Goal: Task Accomplishment & Management: Use online tool/utility

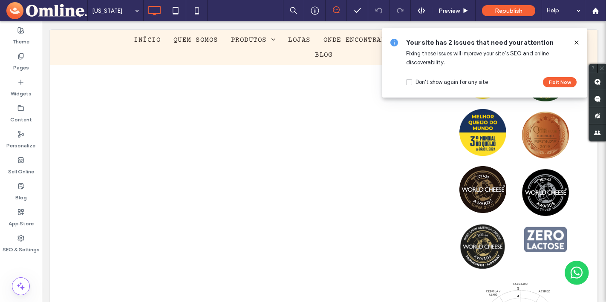
scroll to position [3135, 0]
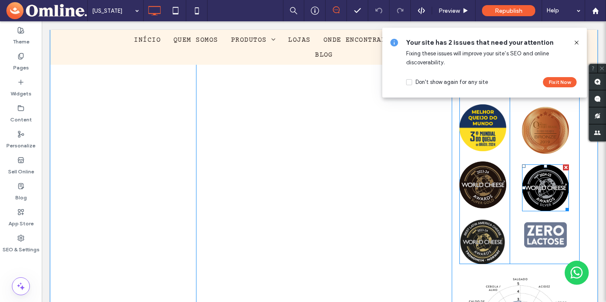
click at [551, 170] on img at bounding box center [545, 187] width 47 height 47
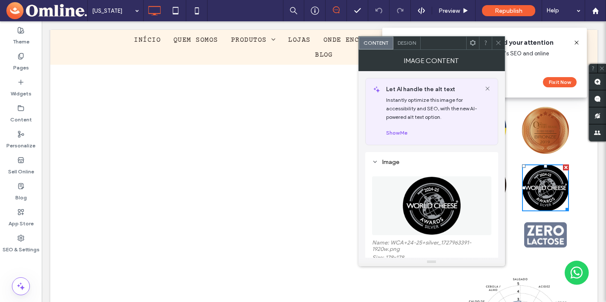
click at [497, 45] on icon at bounding box center [498, 43] width 6 height 6
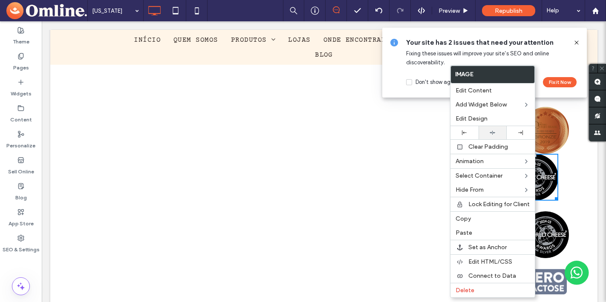
click at [492, 133] on icon at bounding box center [492, 133] width 6 height 6
click at [564, 211] on img at bounding box center [545, 234] width 47 height 47
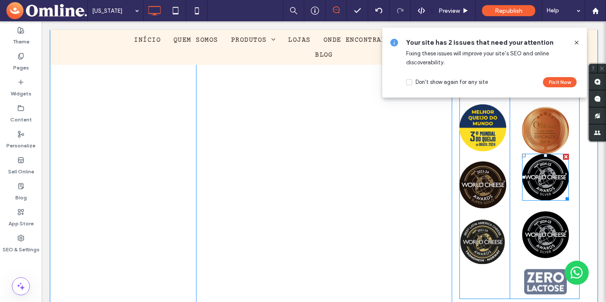
click at [543, 160] on img at bounding box center [545, 177] width 47 height 47
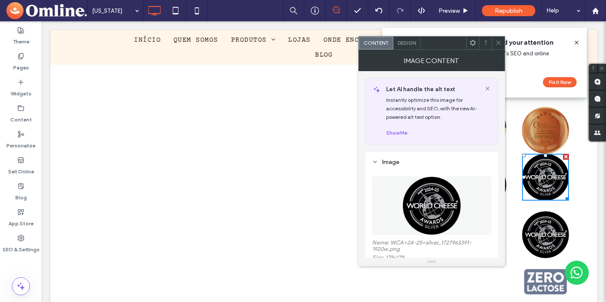
click at [411, 40] on span "Design" at bounding box center [406, 43] width 18 height 6
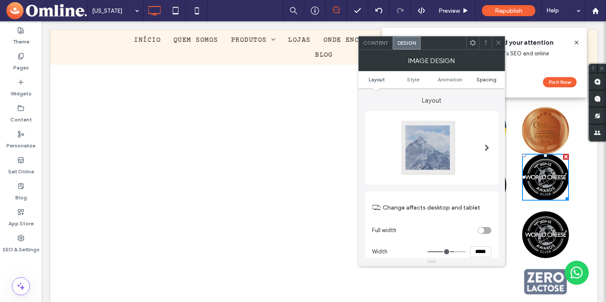
click at [484, 78] on span "Spacing" at bounding box center [486, 79] width 20 height 6
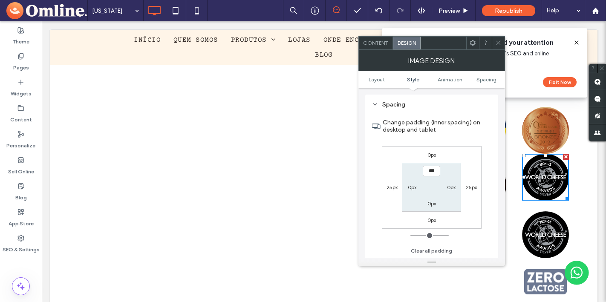
scroll to position [429, 0]
click at [430, 155] on label "0px" at bounding box center [431, 155] width 9 height 6
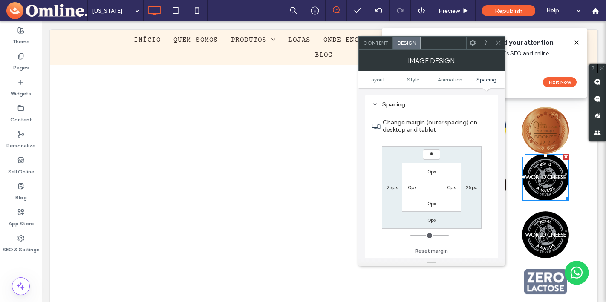
type input "**"
click at [467, 185] on label "25px" at bounding box center [471, 187] width 11 height 6
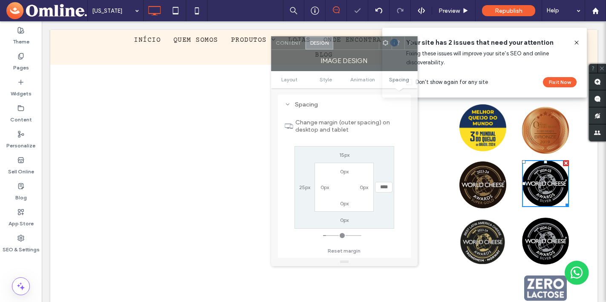
drag, startPoint x: 443, startPoint y: 46, endPoint x: 344, endPoint y: 47, distance: 99.7
click at [344, 47] on div at bounding box center [356, 43] width 46 height 13
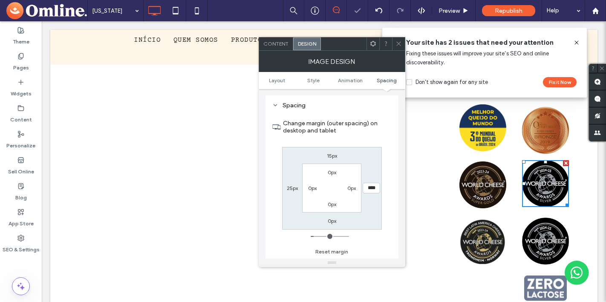
click at [331, 154] on label "15px" at bounding box center [332, 156] width 10 height 6
type input "**"
type input "****"
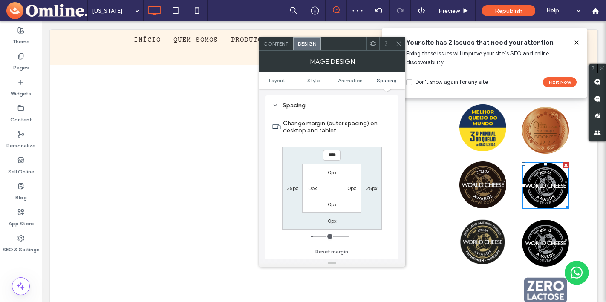
click at [376, 129] on label "Change margin (outer spacing) on desktop and tablet" at bounding box center [337, 126] width 109 height 23
click at [399, 42] on icon at bounding box center [398, 43] width 6 height 6
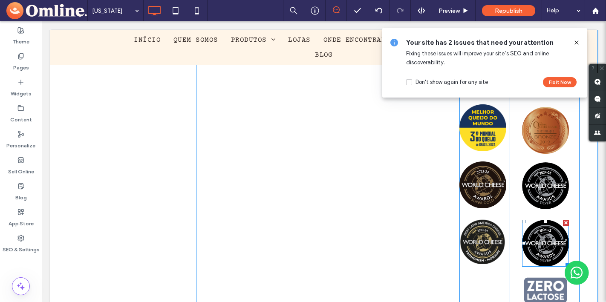
click at [543, 220] on img at bounding box center [545, 243] width 47 height 47
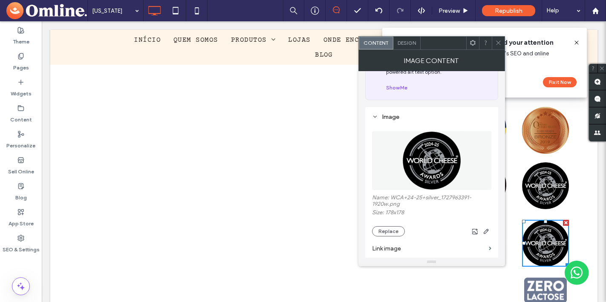
scroll to position [66, 0]
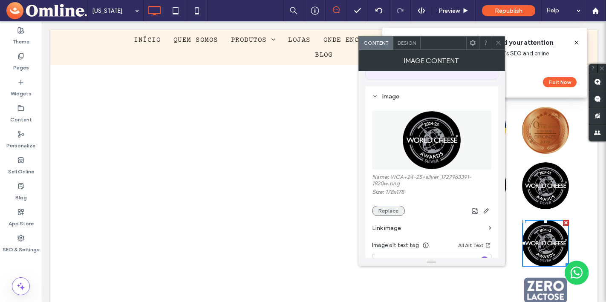
click at [382, 211] on button "Replace" at bounding box center [388, 211] width 33 height 10
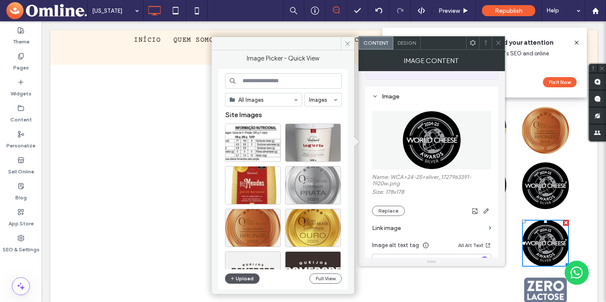
click at [244, 277] on button "Upload" at bounding box center [242, 278] width 35 height 10
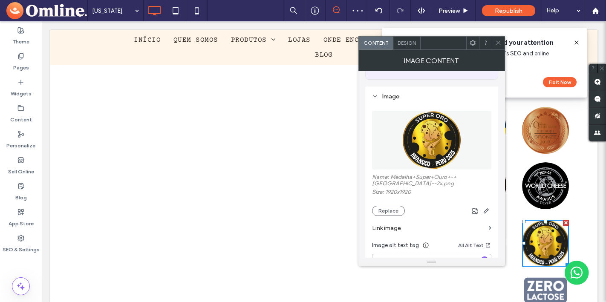
click at [498, 40] on icon at bounding box center [498, 43] width 6 height 6
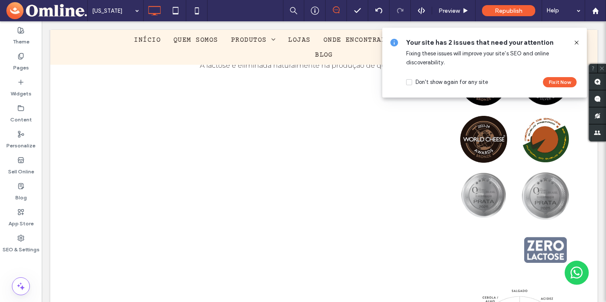
scroll to position [4700, 0]
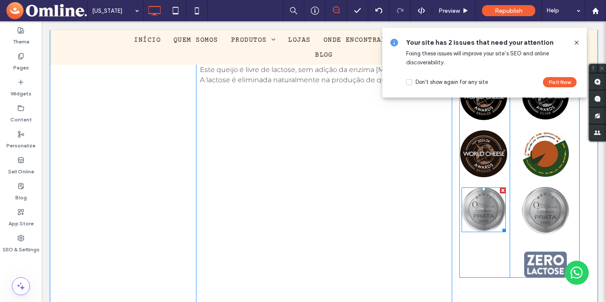
click at [493, 191] on img at bounding box center [483, 209] width 44 height 44
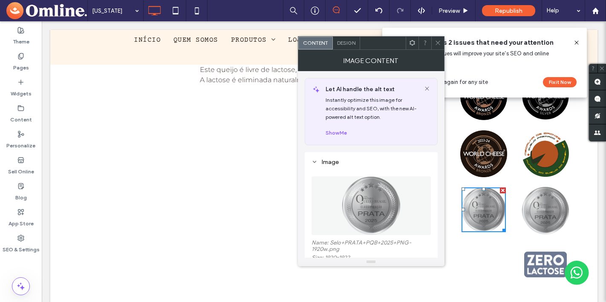
click at [411, 44] on use at bounding box center [412, 43] width 6 height 6
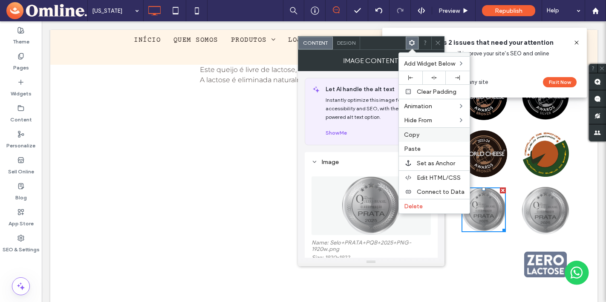
click at [427, 133] on label "Copy" at bounding box center [434, 134] width 60 height 7
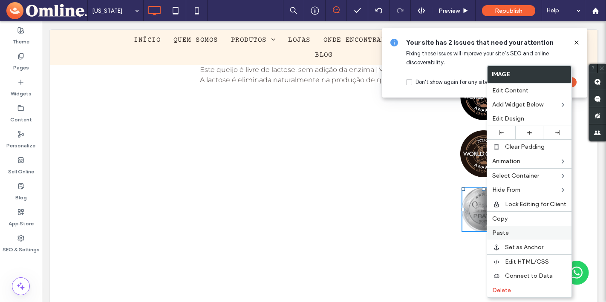
click at [511, 232] on label "Paste" at bounding box center [529, 232] width 74 height 7
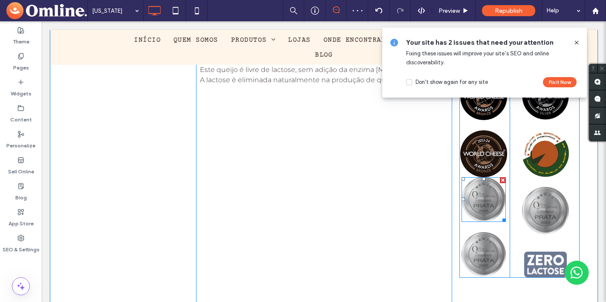
click at [486, 187] on img at bounding box center [483, 199] width 44 height 44
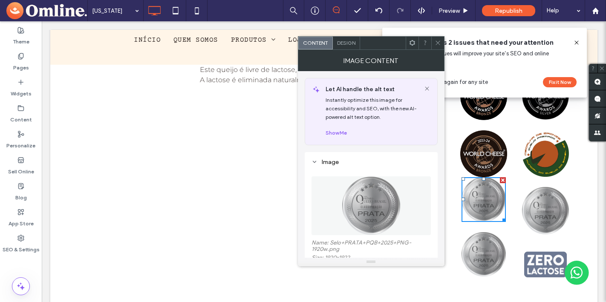
click at [347, 44] on span "Design" at bounding box center [346, 43] width 18 height 6
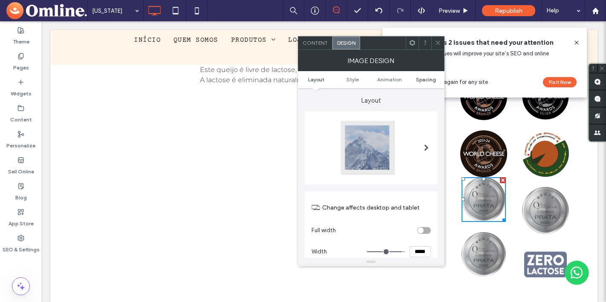
click at [426, 78] on span "Spacing" at bounding box center [426, 79] width 20 height 6
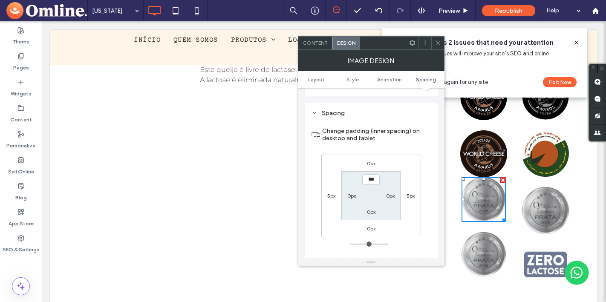
scroll to position [429, 0]
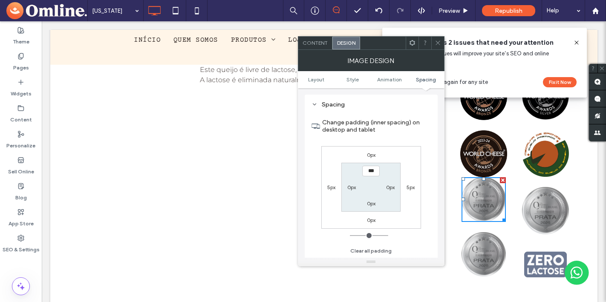
click at [371, 156] on label "0px" at bounding box center [371, 155] width 9 height 6
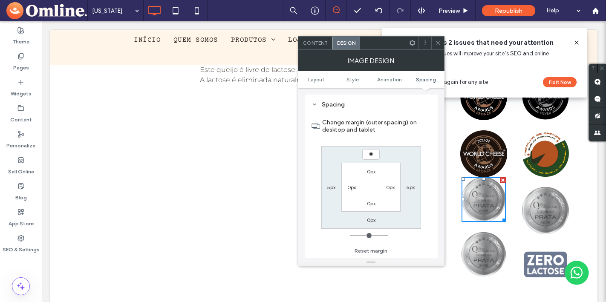
type input "**"
type input "****"
click at [403, 157] on div "**** 5px 0px 5px 0px 0px 0px 0px" at bounding box center [371, 187] width 100 height 83
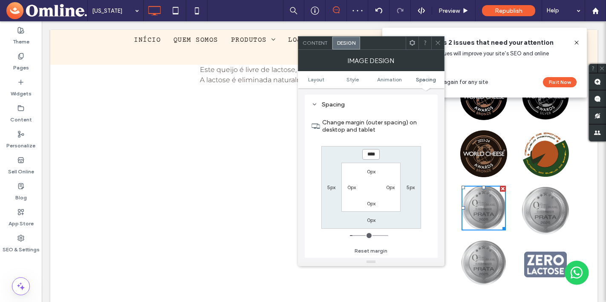
click at [371, 156] on input "****" at bounding box center [370, 154] width 17 height 11
type input "*"
type input "**"
type input "****"
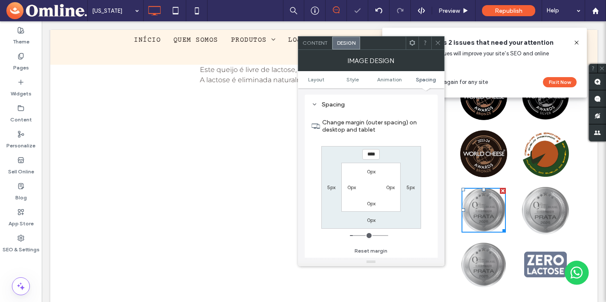
click at [488, 243] on img at bounding box center [483, 265] width 44 height 44
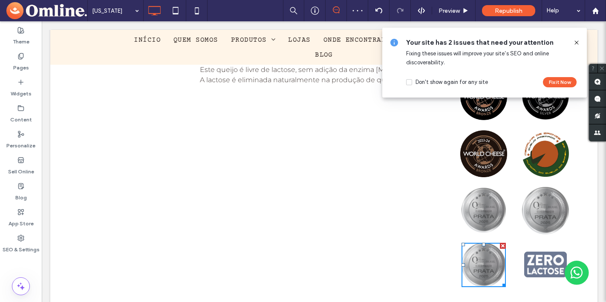
click at [488, 243] on img at bounding box center [483, 265] width 44 height 44
click at [486, 190] on img at bounding box center [483, 210] width 44 height 44
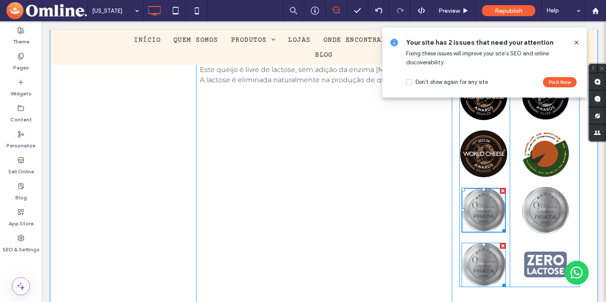
click at [485, 243] on img at bounding box center [483, 265] width 44 height 44
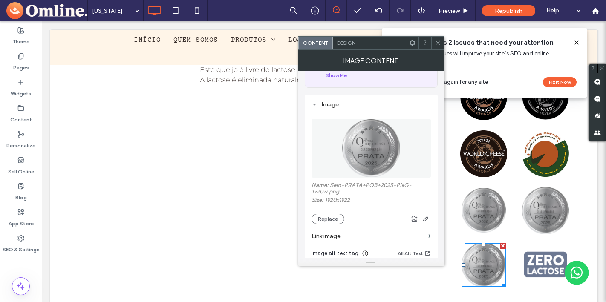
scroll to position [69, 0]
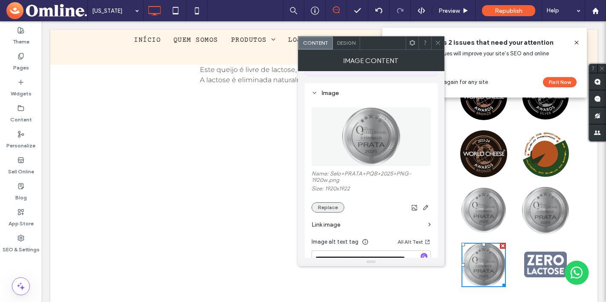
click at [328, 210] on button "Replace" at bounding box center [327, 207] width 33 height 10
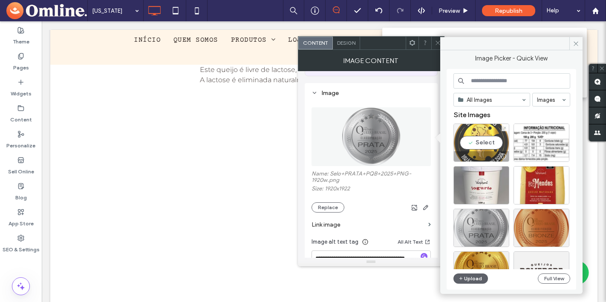
click at [481, 145] on div "Select" at bounding box center [481, 143] width 56 height 38
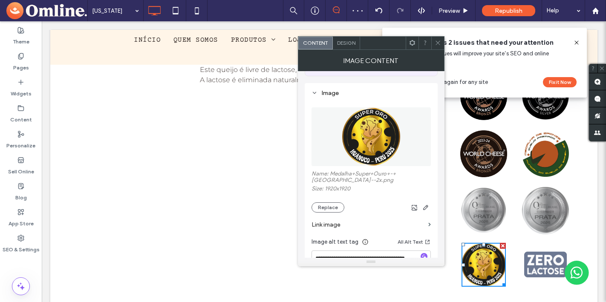
click at [439, 45] on icon at bounding box center [437, 43] width 6 height 6
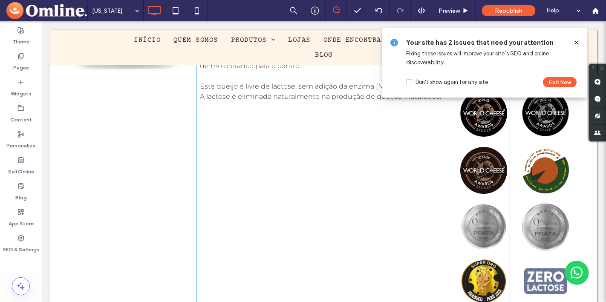
scroll to position [4684, 0]
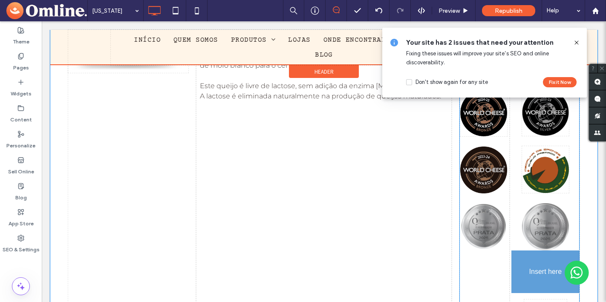
drag, startPoint x: 490, startPoint y: 251, endPoint x: 551, endPoint y: 242, distance: 62.0
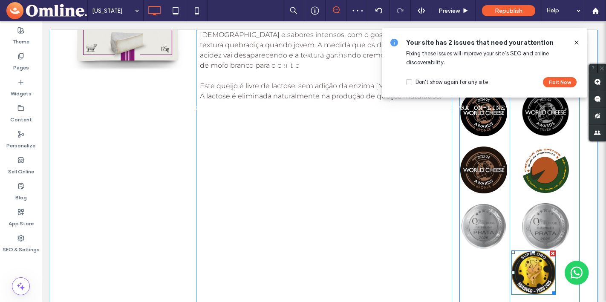
click at [536, 259] on img at bounding box center [533, 272] width 44 height 44
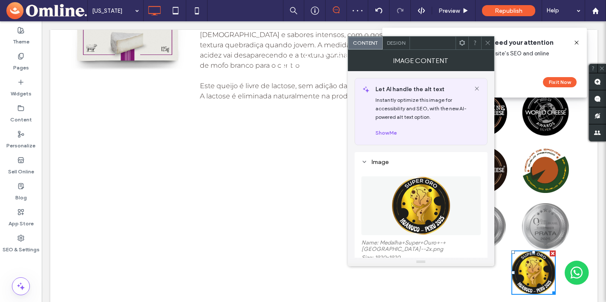
click at [460, 42] on use at bounding box center [462, 43] width 6 height 6
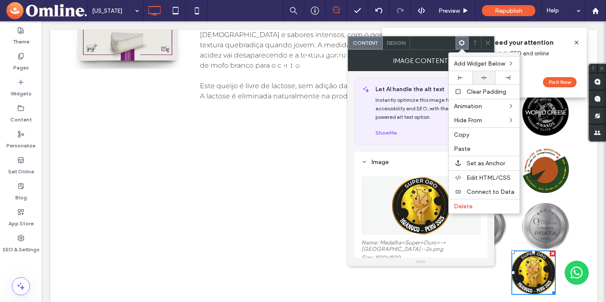
click at [486, 77] on icon at bounding box center [484, 78] width 6 height 6
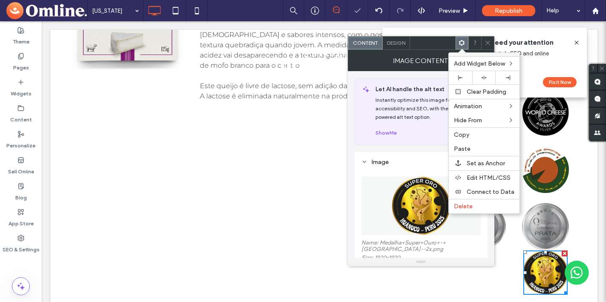
click at [397, 45] on span "Design" at bounding box center [396, 43] width 18 height 6
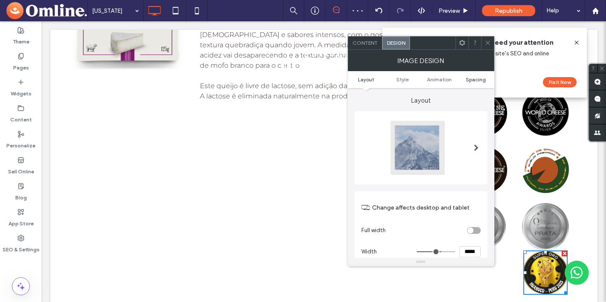
click at [478, 78] on span "Spacing" at bounding box center [476, 79] width 20 height 6
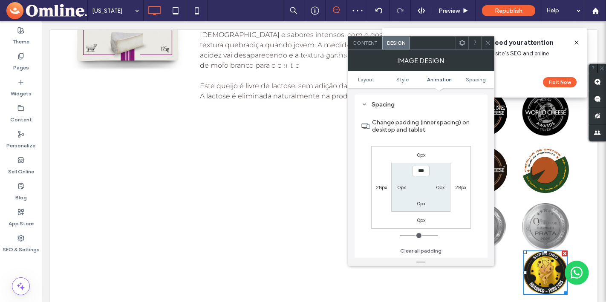
scroll to position [429, 0]
click at [421, 154] on label "0px" at bounding box center [421, 155] width 9 height 6
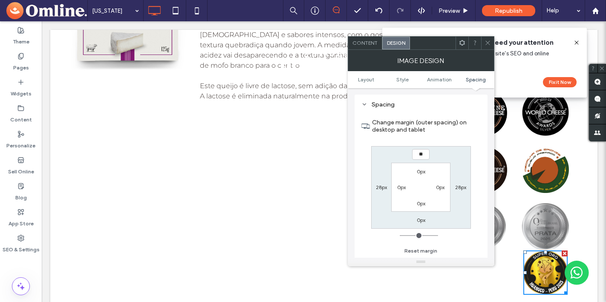
type input "**"
click at [458, 160] on div "** 28px 0px 28px 0px 0px 0px 0px" at bounding box center [421, 187] width 100 height 83
type input "**"
type input "****"
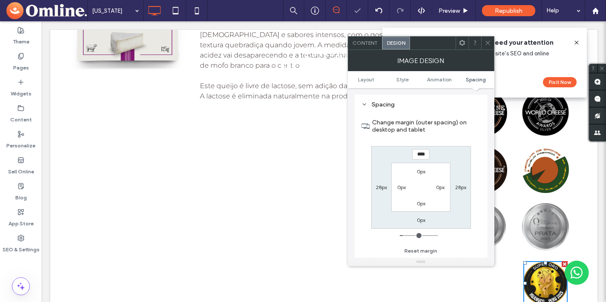
click at [487, 43] on use at bounding box center [487, 43] width 4 height 4
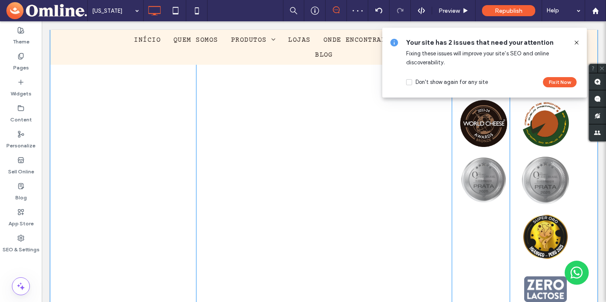
scroll to position [4750, 0]
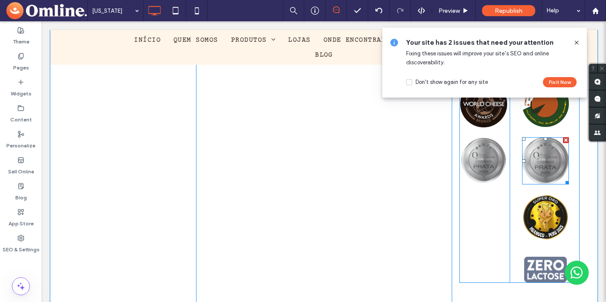
click at [565, 137] on div at bounding box center [566, 140] width 6 height 6
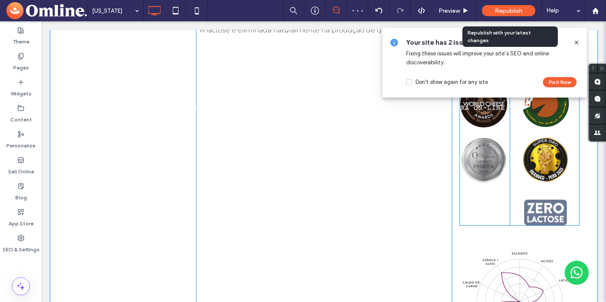
click at [509, 8] on span "Republish" at bounding box center [509, 10] width 28 height 7
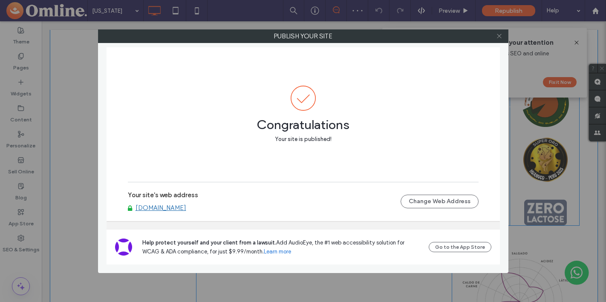
click at [500, 36] on icon at bounding box center [499, 36] width 6 height 6
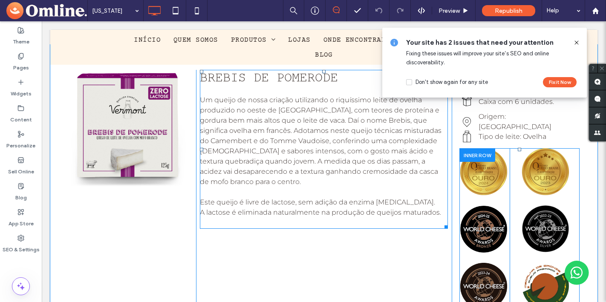
scroll to position [4575, 0]
